Goal: Find specific page/section: Find specific page/section

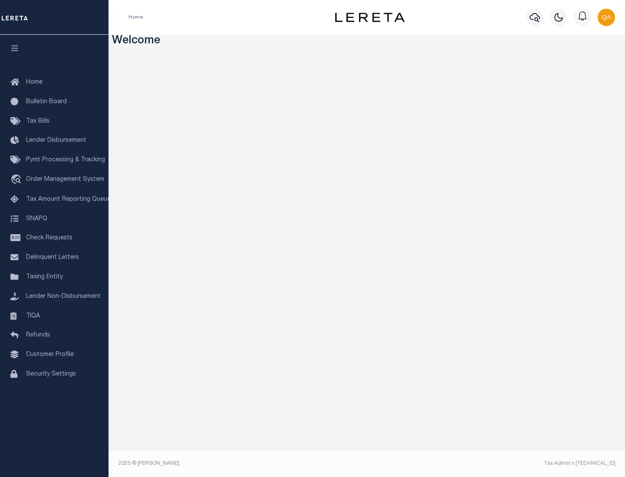
click at [54, 316] on link "TIQA" at bounding box center [54, 317] width 108 height 20
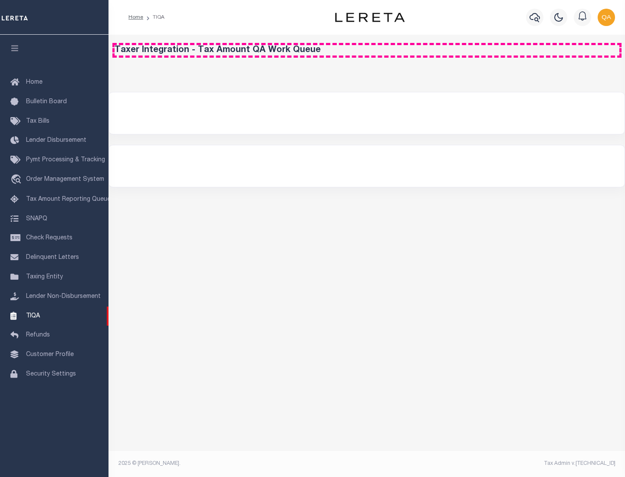
select select "200"
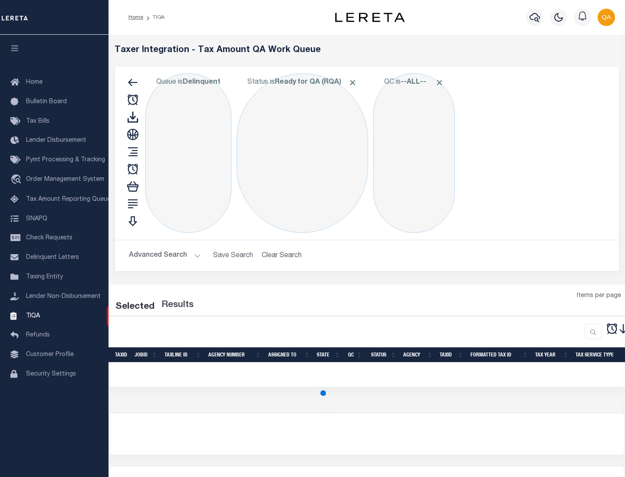
select select "200"
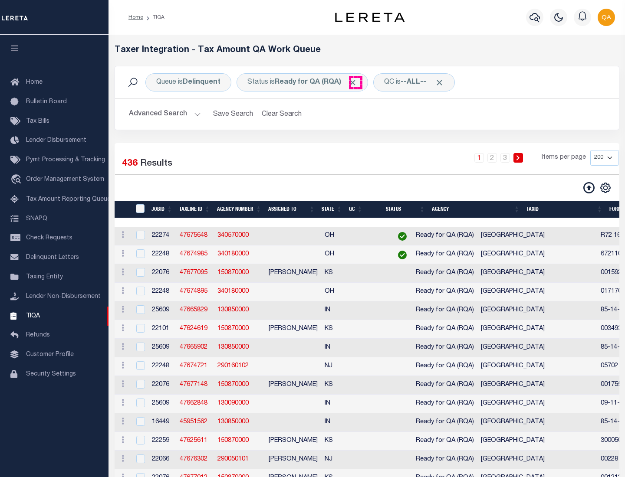
click at [355, 82] on span "Click to Remove" at bounding box center [352, 82] width 9 height 9
